Goal: Task Accomplishment & Management: Manage account settings

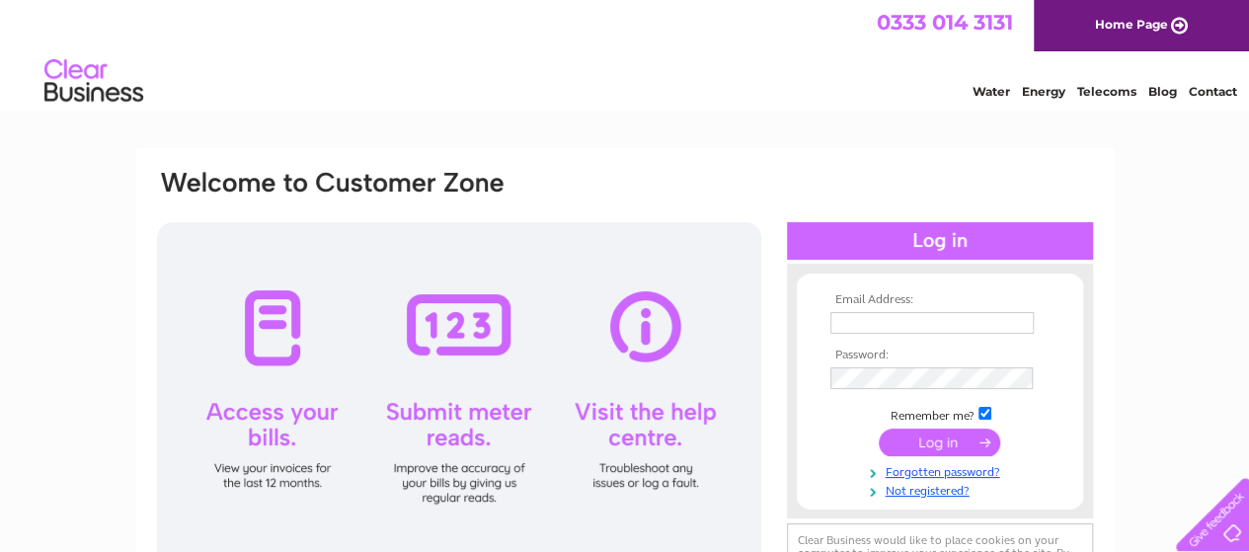
click at [868, 321] on input "text" at bounding box center [932, 323] width 203 height 22
type input "bcps_anabela@hotmail.com"
click at [930, 453] on input "submit" at bounding box center [939, 446] width 121 height 28
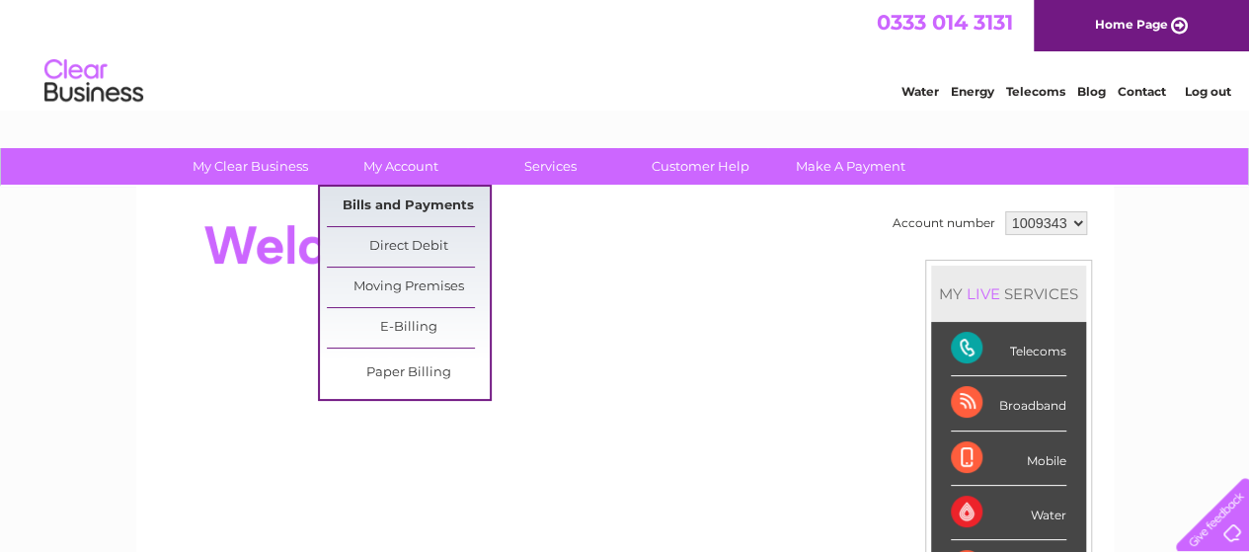
click at [401, 200] on link "Bills and Payments" at bounding box center [408, 207] width 163 height 40
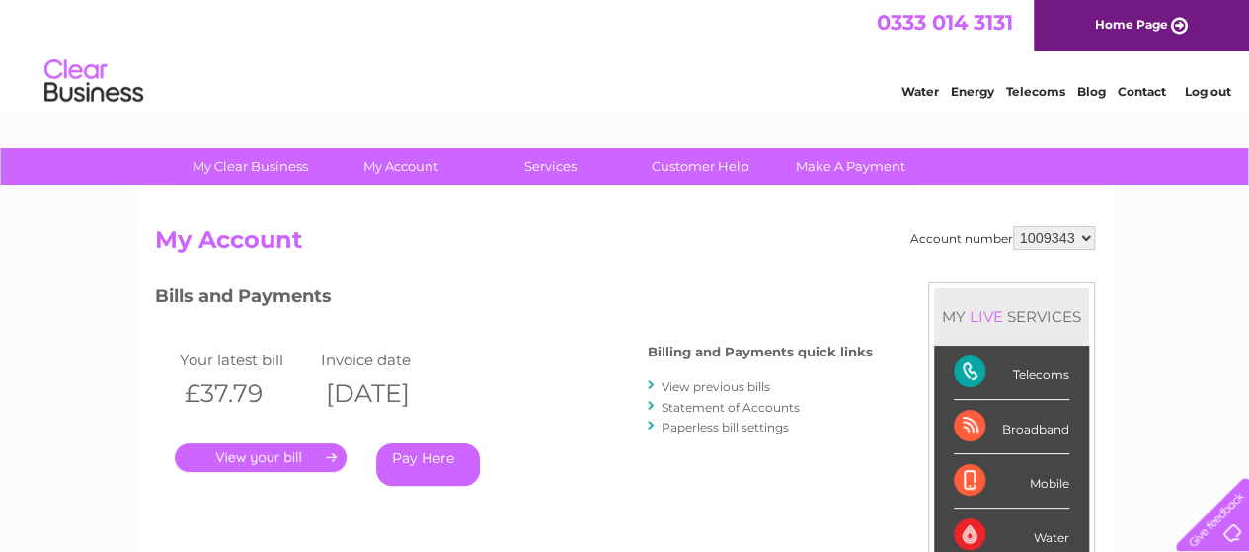
click at [267, 459] on link "." at bounding box center [261, 457] width 172 height 29
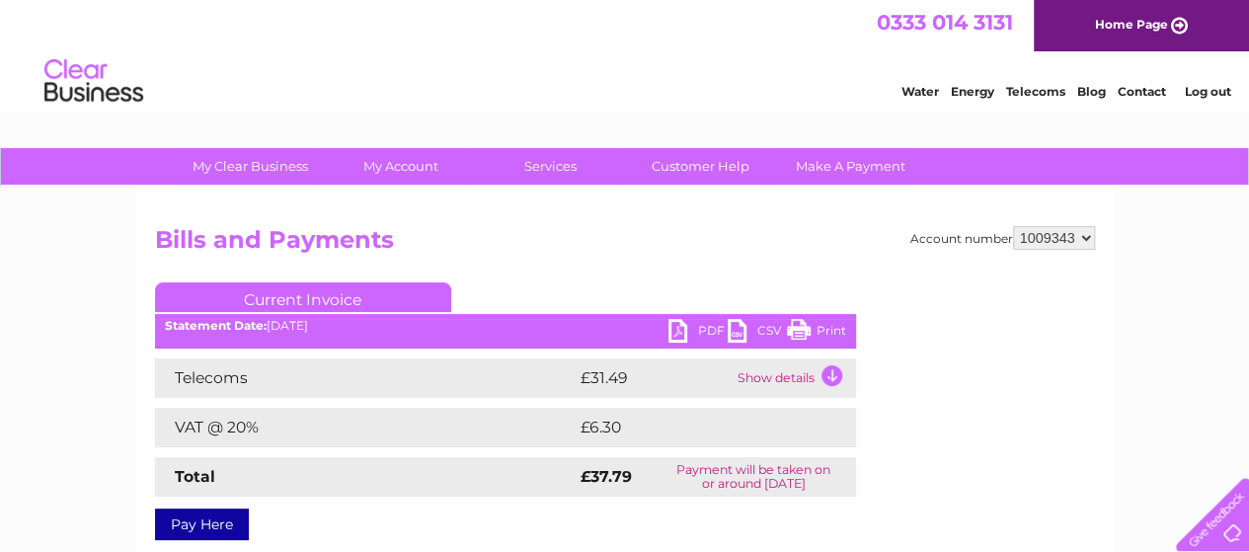
click at [664, 327] on div "Statement Date: [DATE]" at bounding box center [505, 326] width 701 height 14
click at [804, 329] on link "Print" at bounding box center [816, 333] width 59 height 29
